Goal: Task Accomplishment & Management: Complete application form

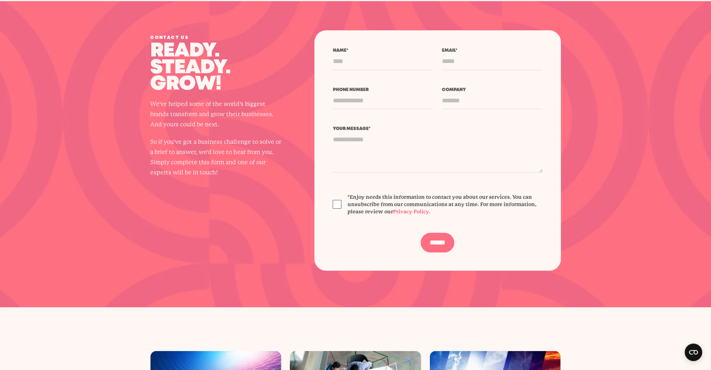
scroll to position [2421, 0]
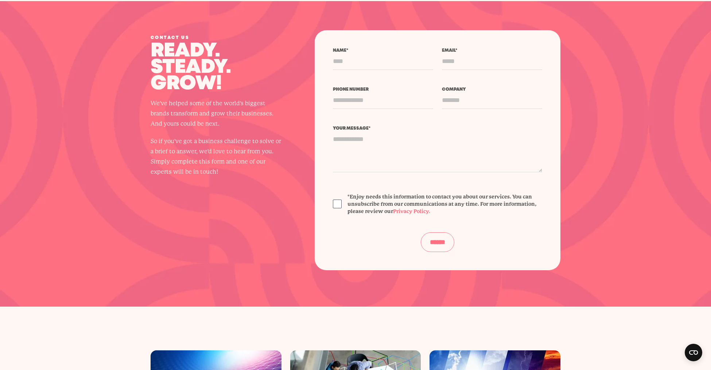
click at [406, 245] on input "******" at bounding box center [438, 243] width 34 height 20
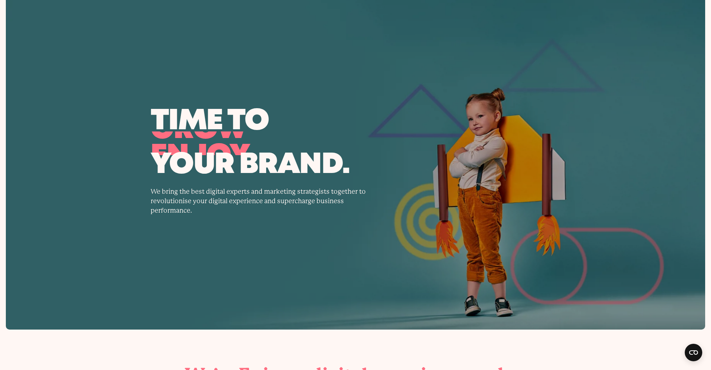
scroll to position [0, 0]
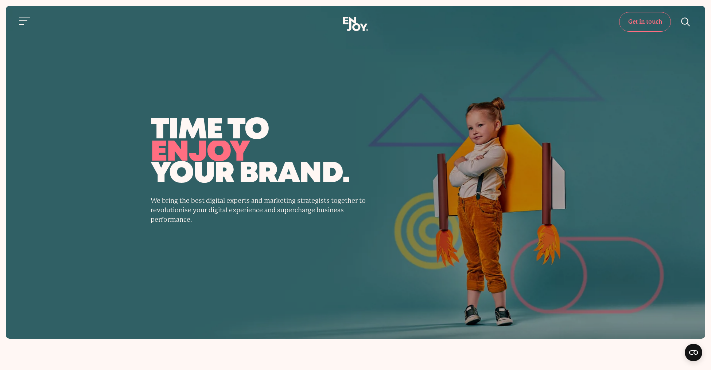
click at [406, 22] on link "Get in touch" at bounding box center [645, 22] width 52 height 20
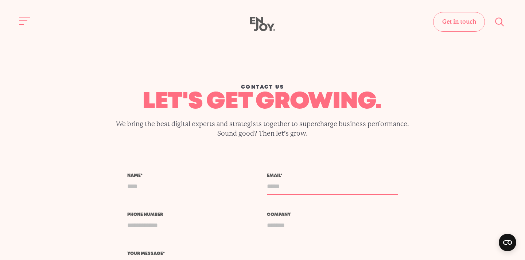
click at [289, 186] on input "Email *" at bounding box center [332, 186] width 131 height 17
type input "****"
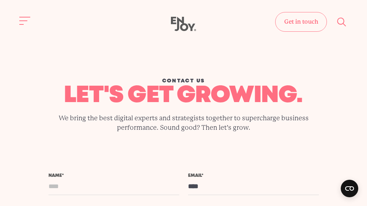
click at [263, 144] on div "Contact us let's get growing. We bring the best digital experts and strategists…" at bounding box center [183, 104] width 355 height 107
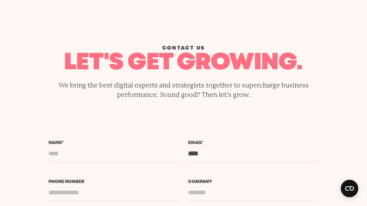
scroll to position [55, 0]
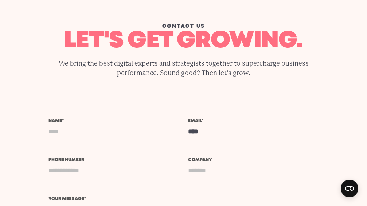
click at [70, 133] on input "Name *" at bounding box center [113, 131] width 131 height 17
click at [67, 174] on input "Phone number" at bounding box center [113, 170] width 131 height 17
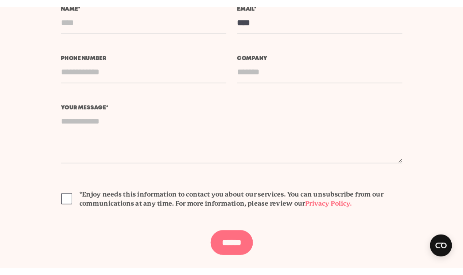
scroll to position [171, 0]
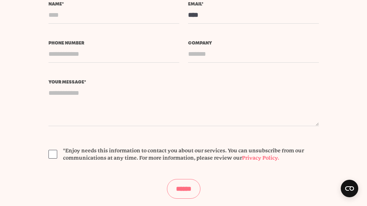
click at [177, 193] on input "******" at bounding box center [184, 189] width 34 height 20
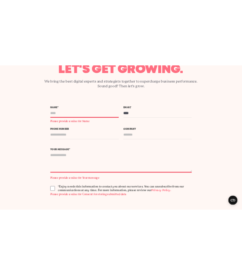
scroll to position [86, 0]
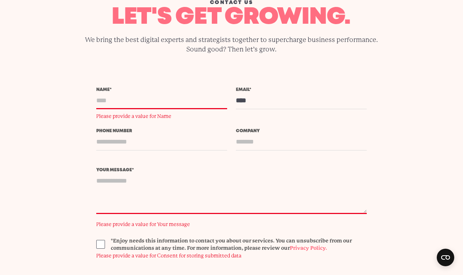
click at [125, 117] on span "Please provide a value for Name" at bounding box center [161, 116] width 131 height 8
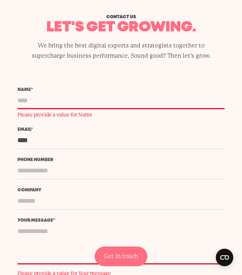
click at [51, 102] on input "Name *" at bounding box center [120, 100] width 207 height 17
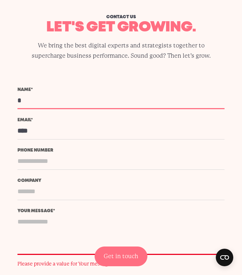
type input "*"
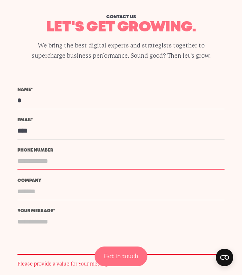
click at [54, 156] on input "Phone number" at bounding box center [120, 160] width 207 height 17
drag, startPoint x: 109, startPoint y: 157, endPoint x: 138, endPoint y: 184, distance: 39.2
click at [109, 157] on input "*" at bounding box center [120, 160] width 207 height 17
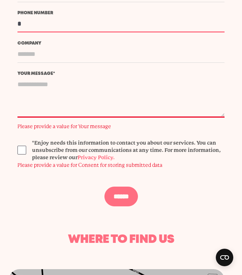
scroll to position [225, 0]
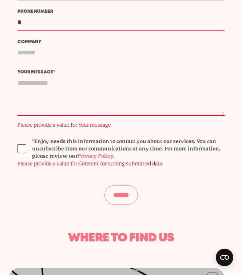
type input "*"
click at [107, 190] on input "******" at bounding box center [122, 195] width 34 height 20
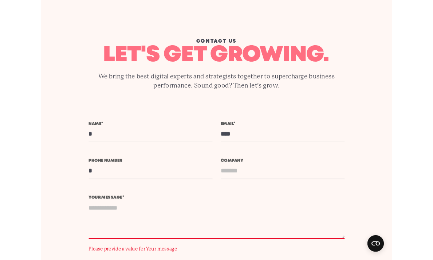
scroll to position [45, 0]
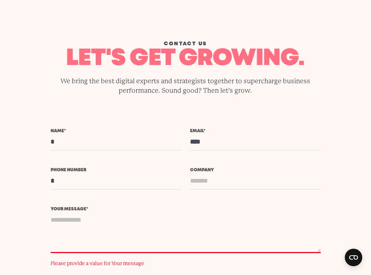
click at [333, 10] on div "Contact us let's get growing. We bring the best digital experts and strategists…" at bounding box center [186, 45] width 360 height 168
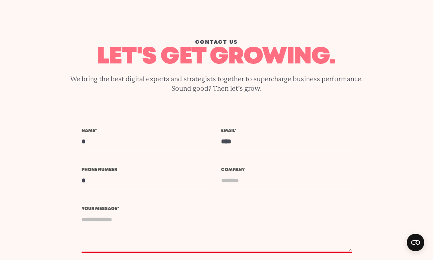
click at [404, 153] on section "Name * * Email * **** *" at bounding box center [216, 236] width 433 height 215
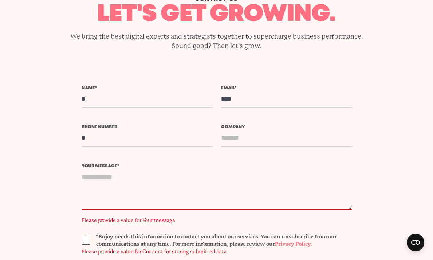
scroll to position [87, 0]
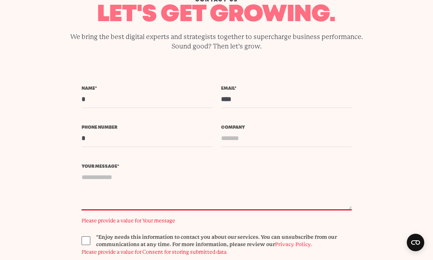
click at [170, 172] on textarea "Your message *" at bounding box center [217, 190] width 270 height 42
type textarea "**********"
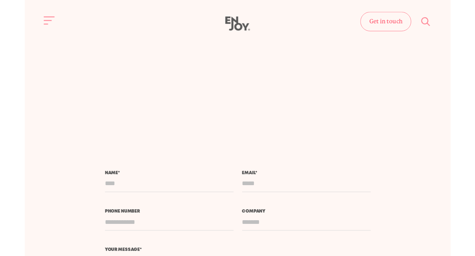
scroll to position [122, 0]
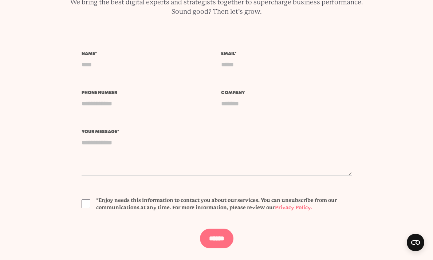
click at [174, 204] on span "*Enjoy needs this information to contact you about our services. You can unsubs…" at bounding box center [224, 203] width 256 height 15
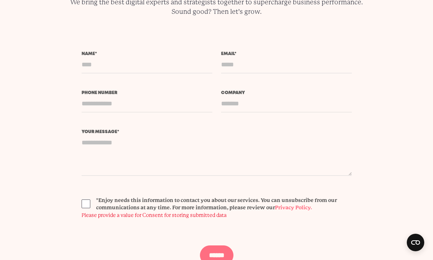
drag, startPoint x: 339, startPoint y: 206, endPoint x: 108, endPoint y: 202, distance: 231.5
click at [110, 203] on span "*Enjoy needs this information to contact you about our services. You can unsubs…" at bounding box center [224, 203] width 256 height 15
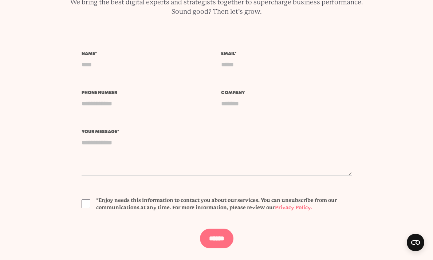
drag, startPoint x: 97, startPoint y: 198, endPoint x: 184, endPoint y: 202, distance: 87.6
click at [184, 202] on span "*Enjoy needs this information to contact you about our services. You can unsubs…" at bounding box center [224, 203] width 256 height 15
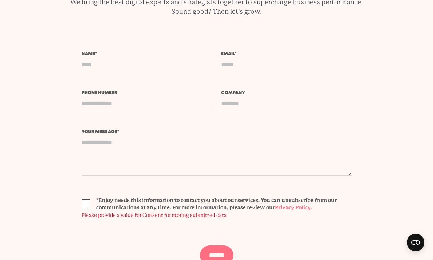
click at [83, 206] on span at bounding box center [86, 203] width 9 height 9
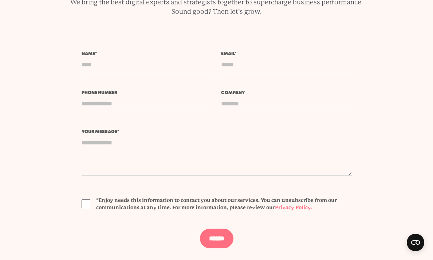
click at [86, 205] on span at bounding box center [86, 203] width 9 height 9
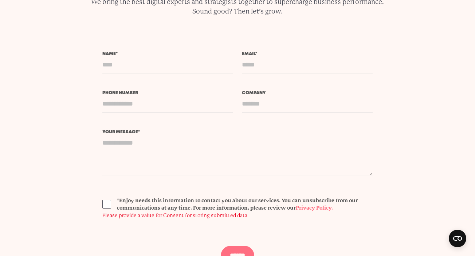
click at [397, 221] on section "Name * Email *" at bounding box center [237, 158] width 475 height 213
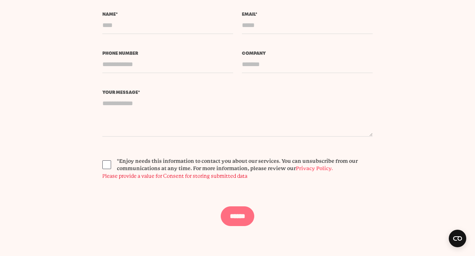
scroll to position [0, 0]
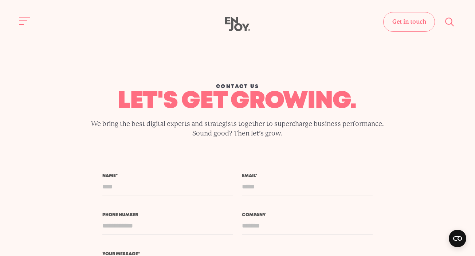
click at [17, 22] on div "Get in touch Home Services Work About" at bounding box center [237, 24] width 475 height 15
click at [19, 22] on button "Site navigation" at bounding box center [24, 20] width 15 height 15
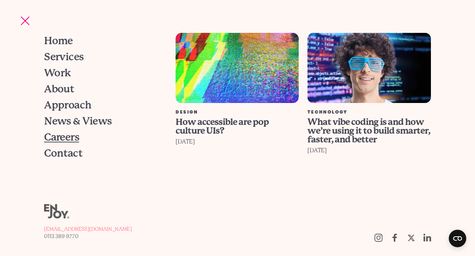
click at [73, 137] on span "Careers" at bounding box center [61, 137] width 35 height 10
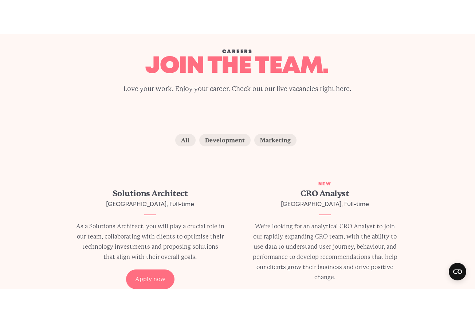
scroll to position [126, 0]
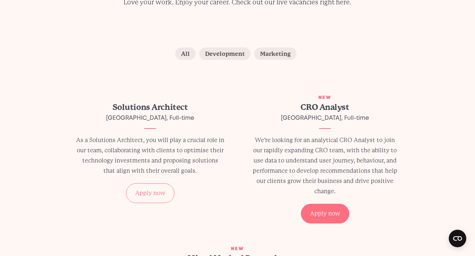
click at [160, 187] on div "Apply now" at bounding box center [150, 193] width 48 height 20
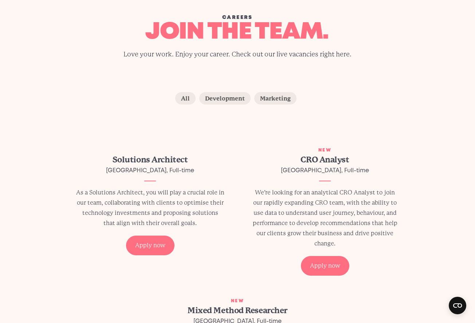
scroll to position [103, 0]
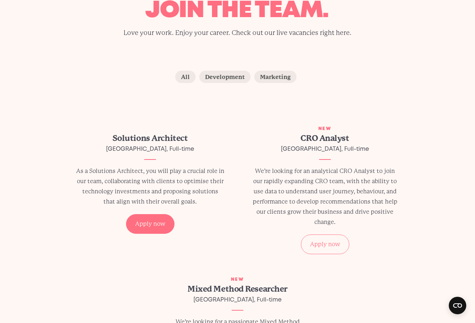
click at [316, 241] on div "Apply now" at bounding box center [325, 245] width 48 height 20
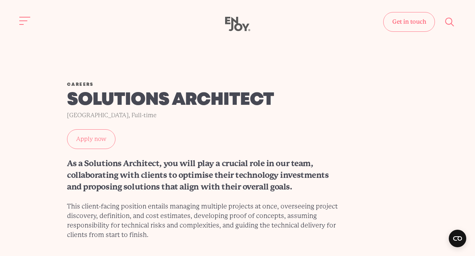
click at [82, 141] on link "Apply now" at bounding box center [91, 139] width 48 height 20
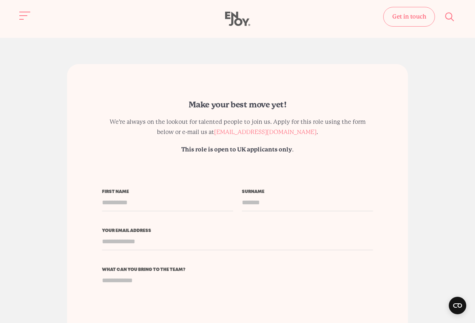
scroll to position [1527, 0]
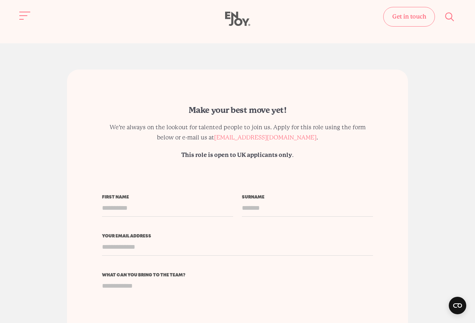
click at [71, 57] on section "Make your best move yet! We’re always on the lookout for talented people to joi…" at bounding box center [237, 304] width 475 height 523
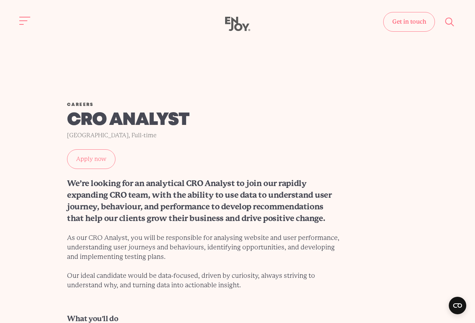
click at [79, 165] on link "Apply now" at bounding box center [91, 159] width 48 height 20
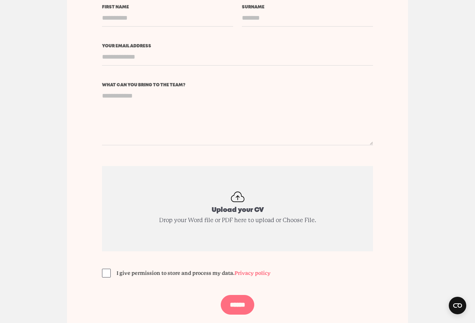
scroll to position [1571, 0]
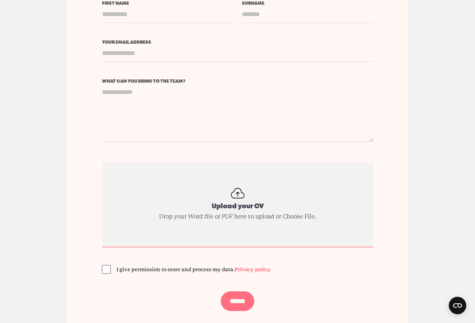
click at [265, 202] on input "Upload your CV" at bounding box center [237, 205] width 271 height 85
click at [195, 217] on input "Upload your CV" at bounding box center [237, 205] width 271 height 85
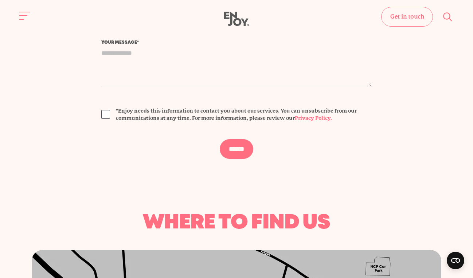
scroll to position [210, 0]
